Goal: Information Seeking & Learning: Learn about a topic

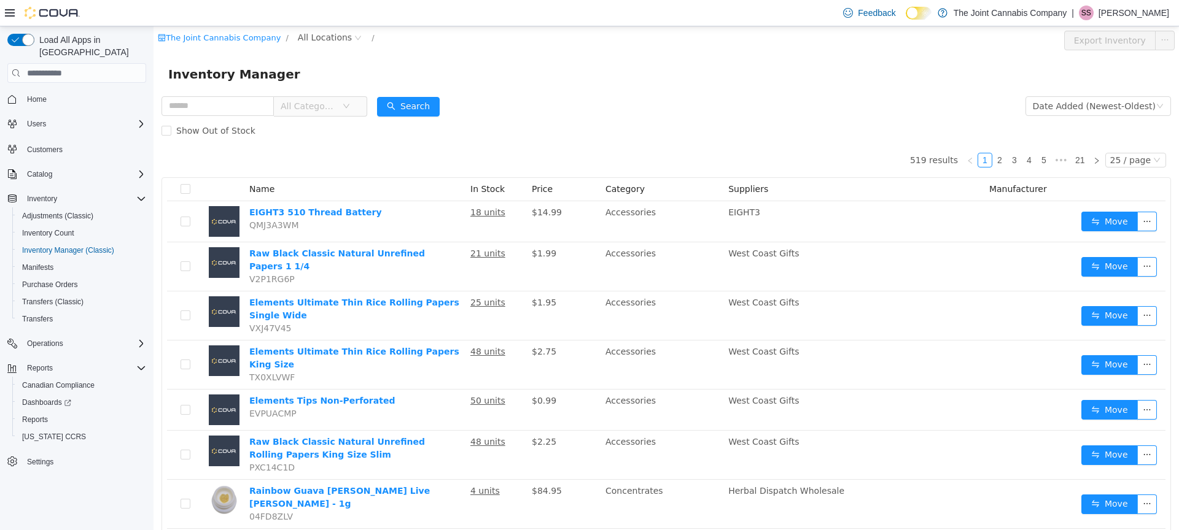
click at [336, 111] on span "All Categories" at bounding box center [309, 106] width 56 height 12
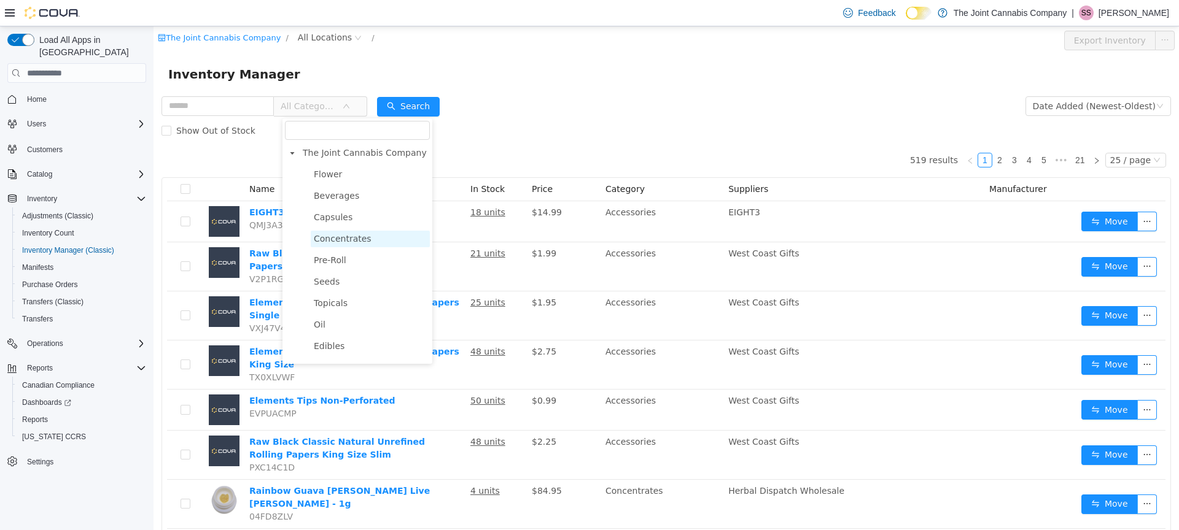
click at [359, 241] on span "Concentrates" at bounding box center [343, 239] width 58 height 10
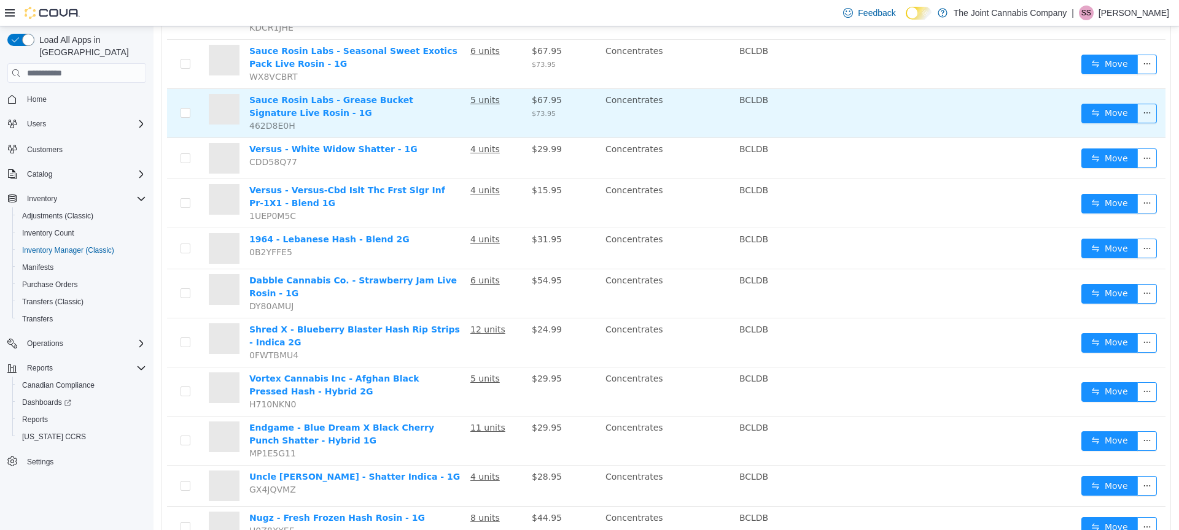
scroll to position [830, 0]
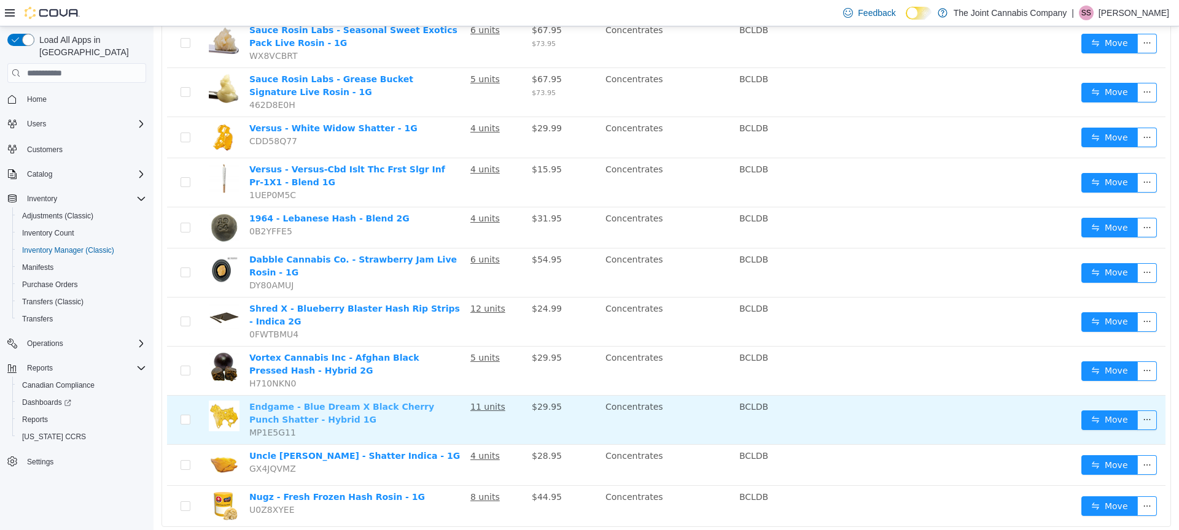
click at [403, 402] on link "Endgame - Blue Dream X Black Cherry Punch Shatter - Hybrid 1G" at bounding box center [341, 413] width 185 height 23
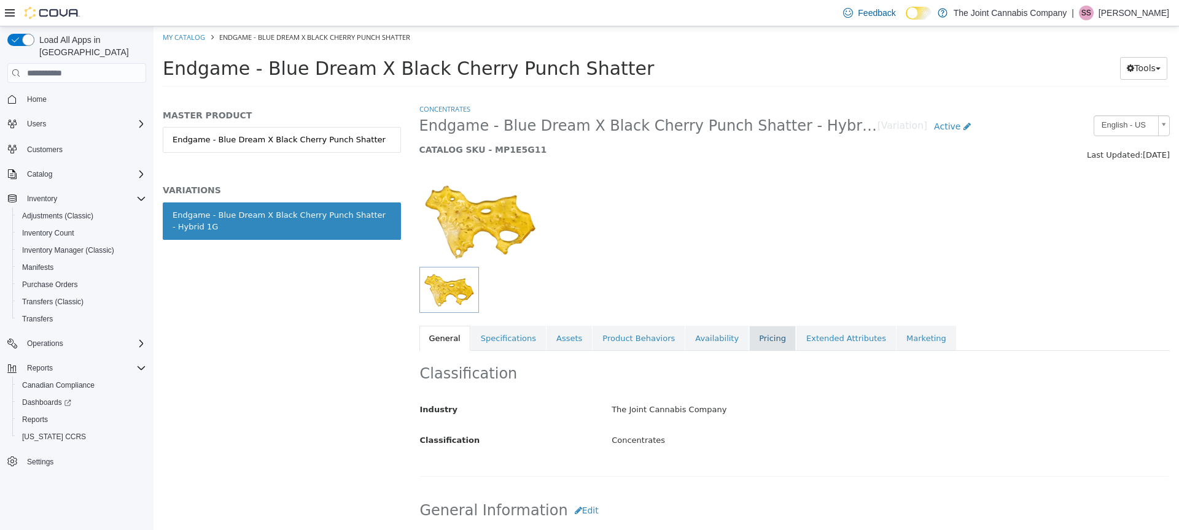
click at [749, 335] on link "Pricing" at bounding box center [772, 339] width 47 height 26
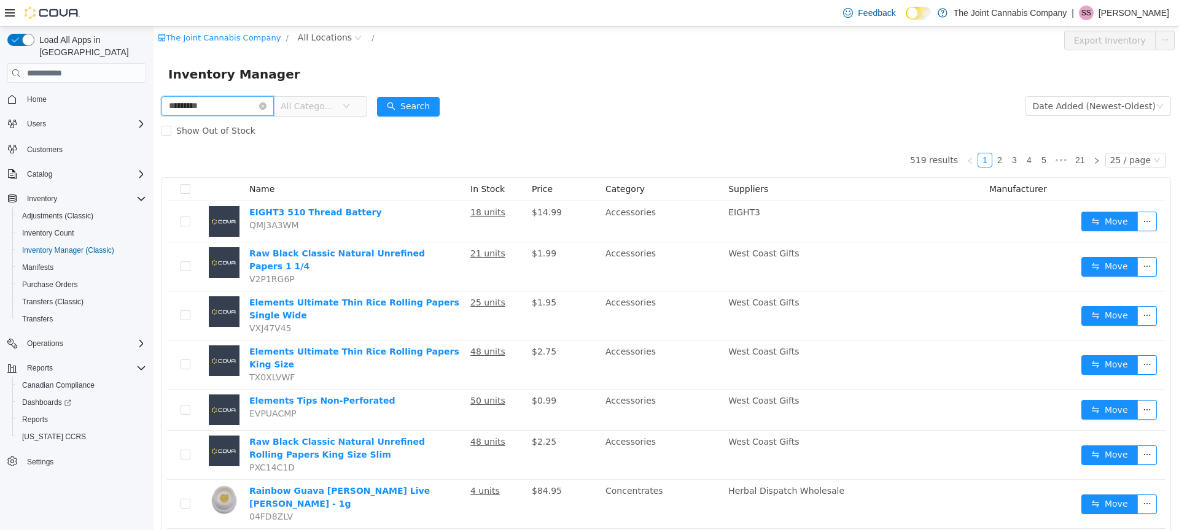
type input "*********"
